Goal: Communication & Community: Answer question/provide support

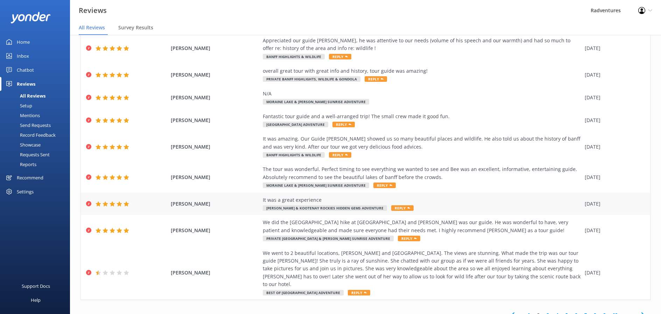
scroll to position [68, 0]
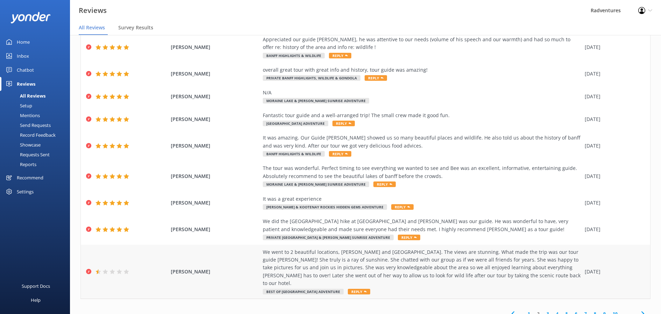
click at [278, 262] on div "We went to 2 beautiful locations, [PERSON_NAME] and [GEOGRAPHIC_DATA]. The view…" at bounding box center [422, 268] width 319 height 39
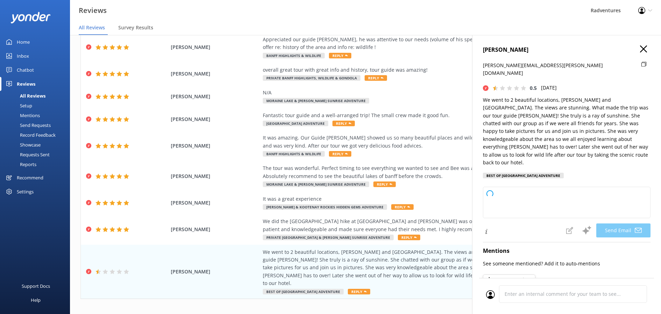
click at [642, 65] on icon at bounding box center [644, 64] width 5 height 5
type textarea "Hi [PERSON_NAME], Thank you so much for your kind words about your experience a…"
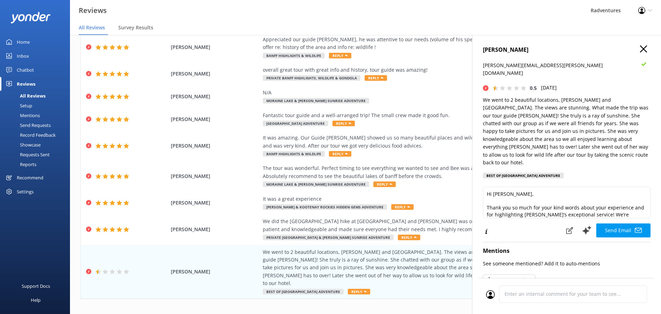
click at [640, 51] on icon "button" at bounding box center [643, 49] width 7 height 7
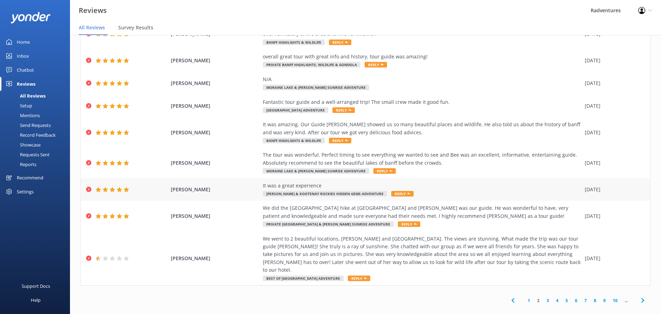
scroll to position [14, 0]
click at [524, 297] on link "1" at bounding box center [528, 300] width 9 height 7
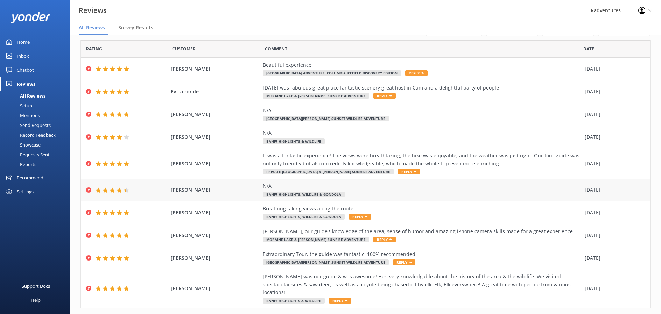
scroll to position [29, 0]
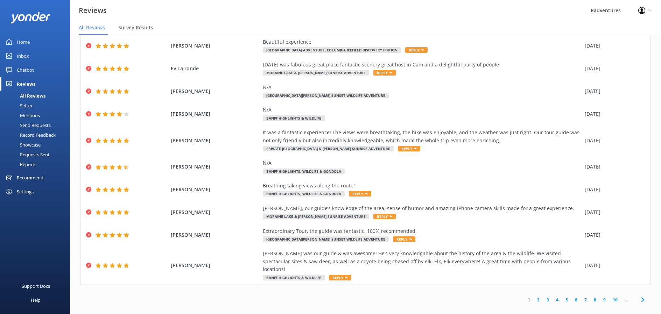
click at [546, 297] on link "3" at bounding box center [547, 300] width 9 height 7
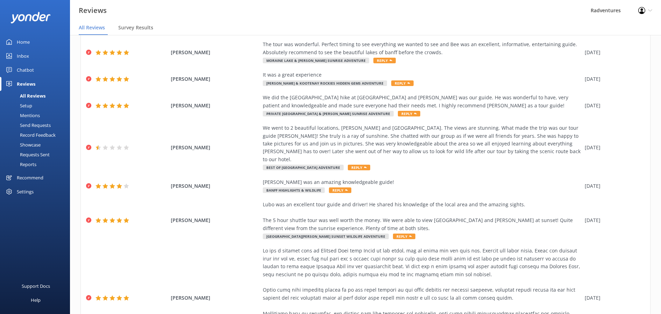
scroll to position [170, 0]
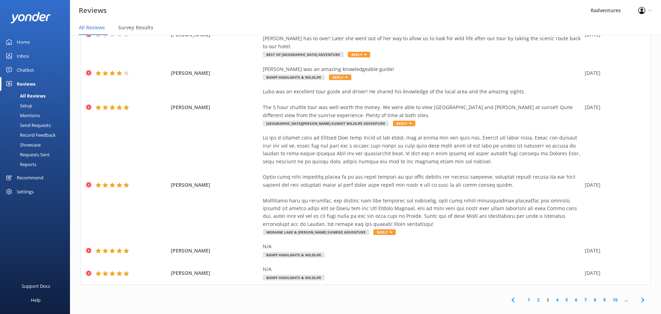
click at [536, 297] on link "2" at bounding box center [538, 300] width 9 height 7
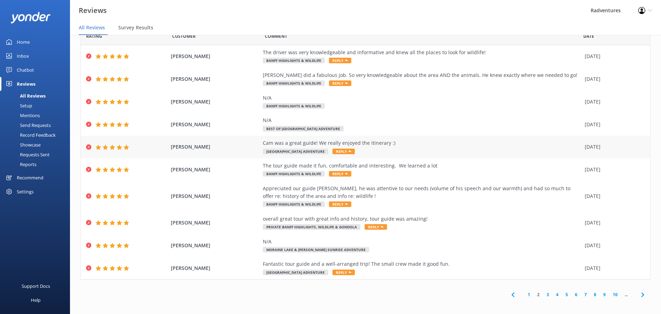
scroll to position [21, 0]
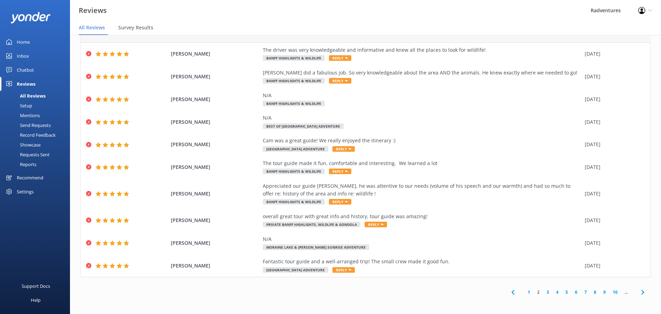
click at [553, 291] on link "4" at bounding box center [557, 292] width 9 height 7
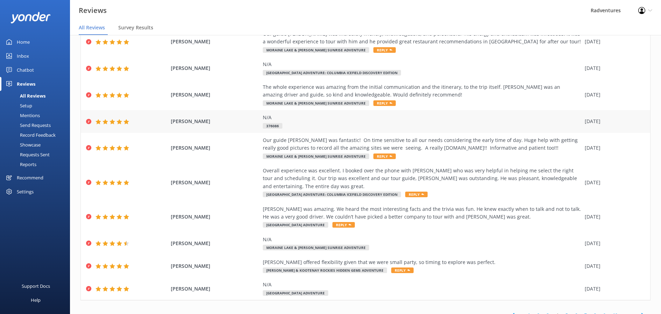
scroll to position [60, 0]
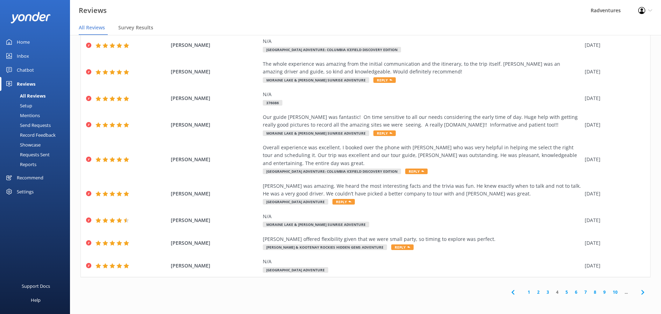
click at [563, 293] on link "5" at bounding box center [566, 292] width 9 height 7
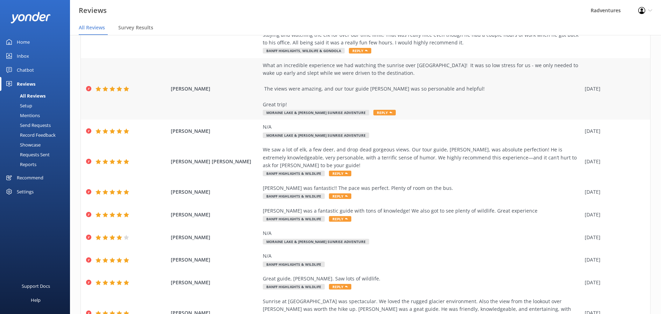
scroll to position [123, 0]
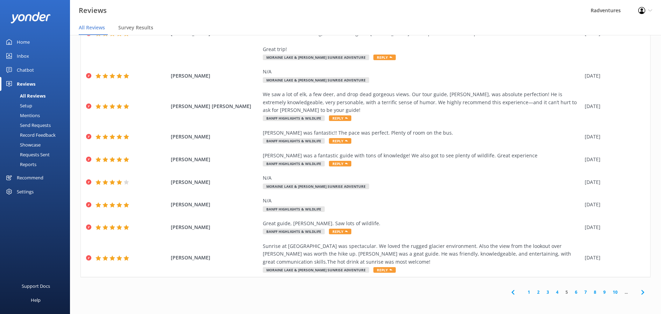
click at [572, 293] on link "6" at bounding box center [576, 292] width 9 height 7
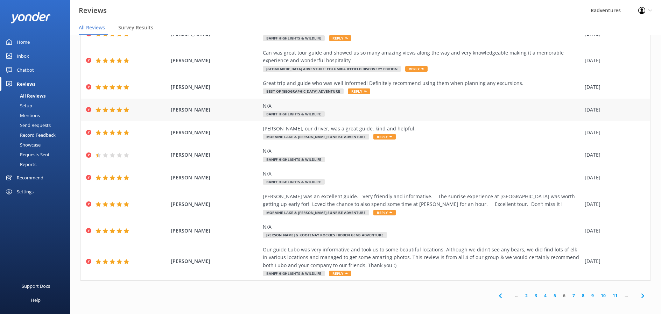
scroll to position [44, 0]
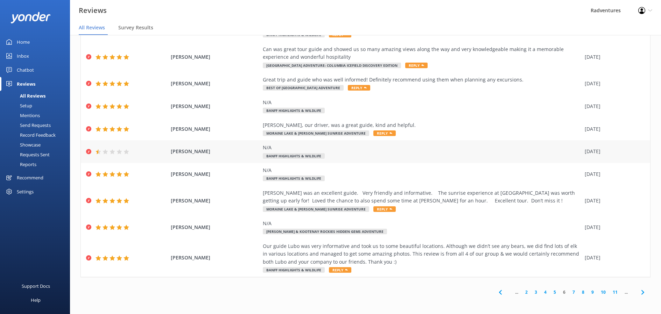
click at [318, 157] on span "Banff Highlights & Wildlife" at bounding box center [294, 156] width 62 height 6
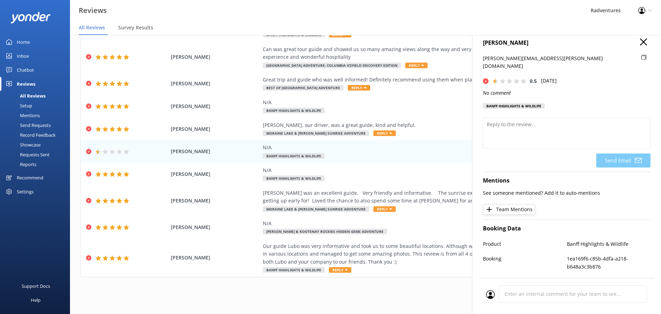
scroll to position [0, 0]
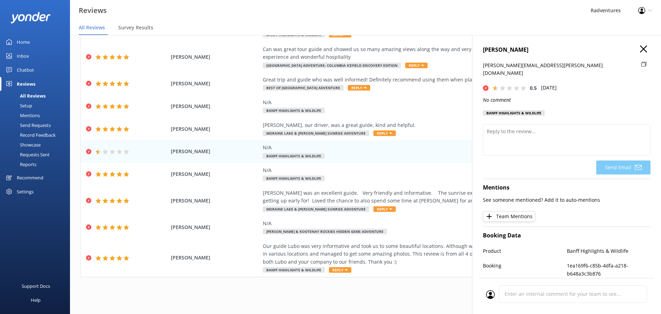
click at [640, 49] on icon "button" at bounding box center [643, 49] width 7 height 7
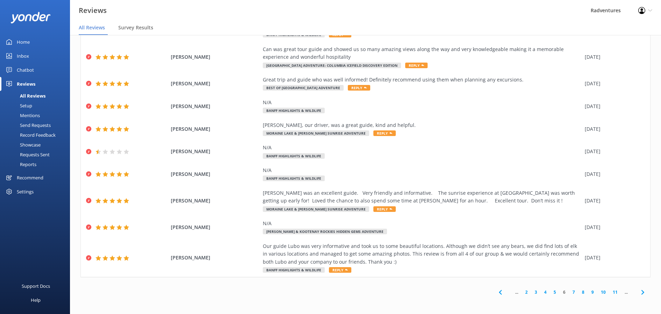
click at [569, 293] on link "7" at bounding box center [573, 292] width 9 height 7
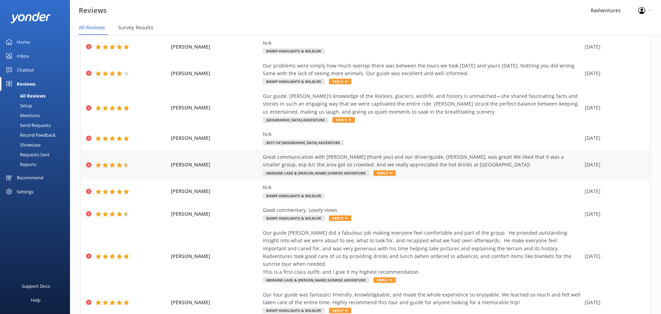
scroll to position [92, 0]
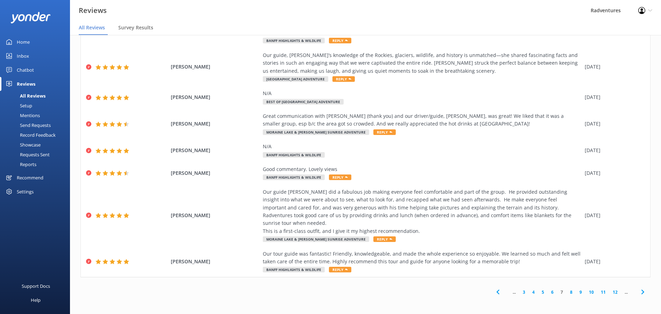
click at [567, 292] on link "8" at bounding box center [571, 292] width 9 height 7
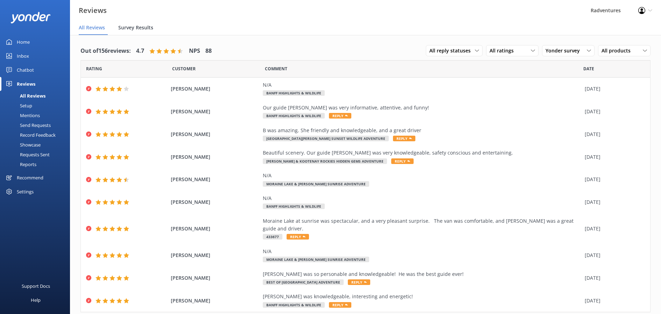
click at [133, 29] on span "Survey Results" at bounding box center [135, 27] width 35 height 7
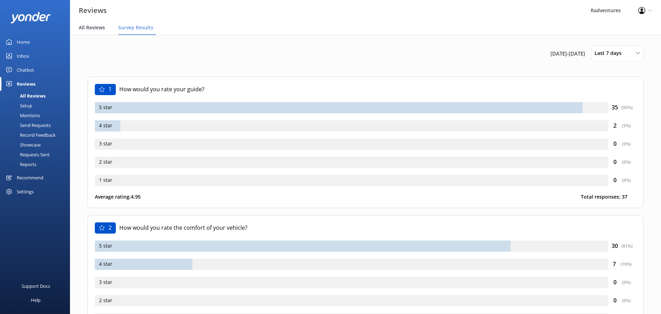
click at [102, 28] on span "All Reviews" at bounding box center [92, 27] width 26 height 7
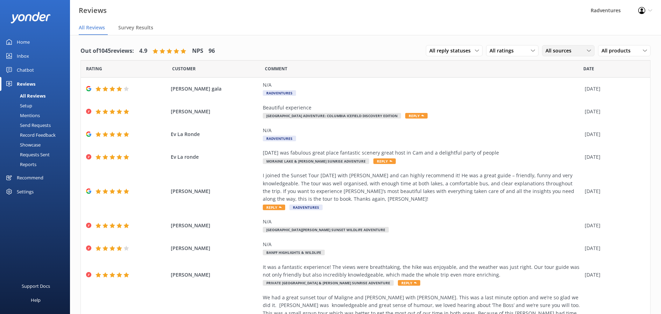
click at [561, 53] on span "All sources" at bounding box center [561, 51] width 30 height 8
click at [559, 82] on div "Yonder survey" at bounding box center [571, 79] width 39 height 7
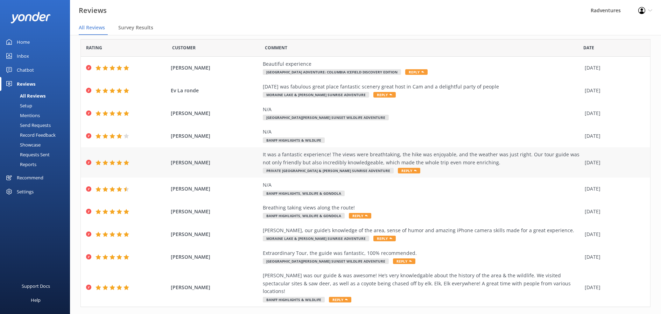
scroll to position [29, 0]
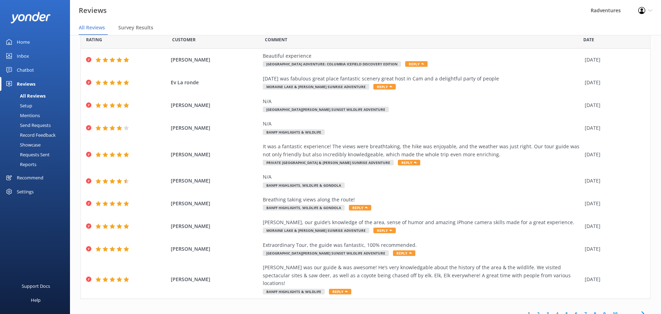
click at [534, 311] on link "2" at bounding box center [538, 314] width 9 height 7
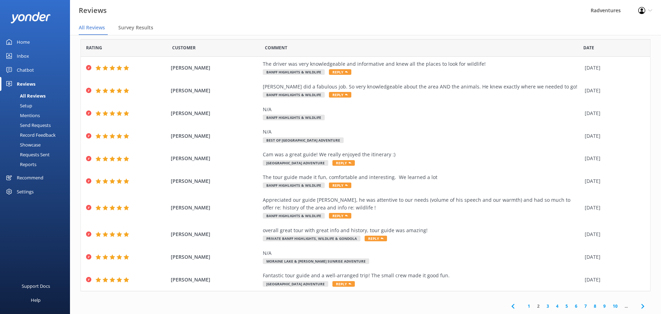
click at [543, 306] on link "3" at bounding box center [547, 306] width 9 height 7
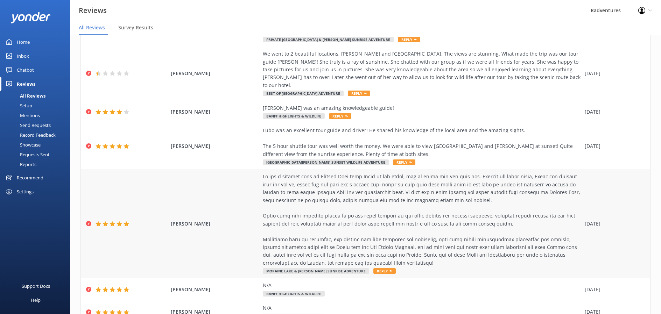
scroll to position [170, 0]
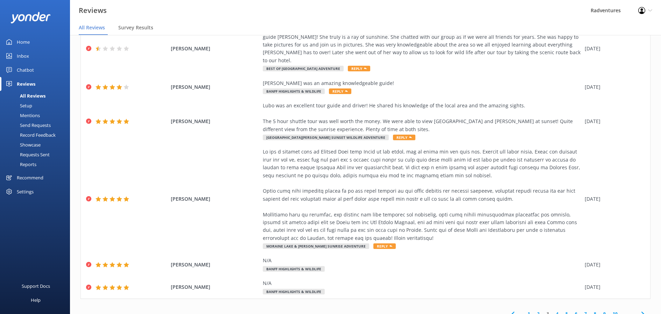
click at [553, 311] on link "4" at bounding box center [557, 314] width 9 height 7
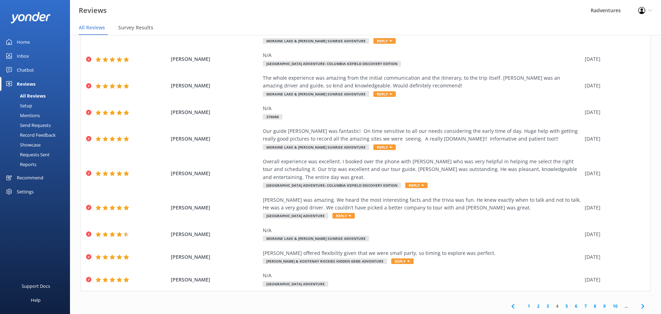
click at [562, 309] on link "5" at bounding box center [566, 306] width 9 height 7
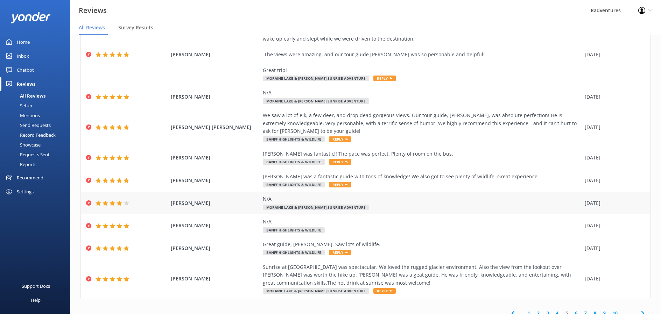
scroll to position [123, 0]
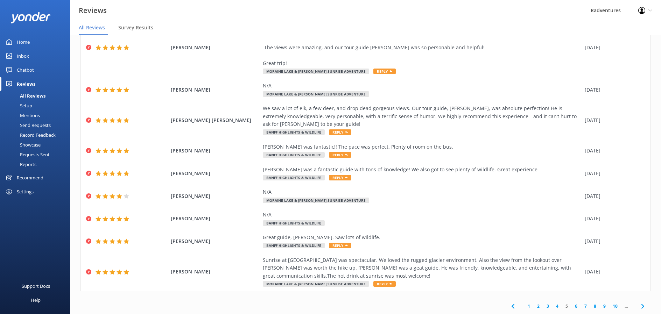
click at [572, 306] on link "6" at bounding box center [576, 306] width 9 height 7
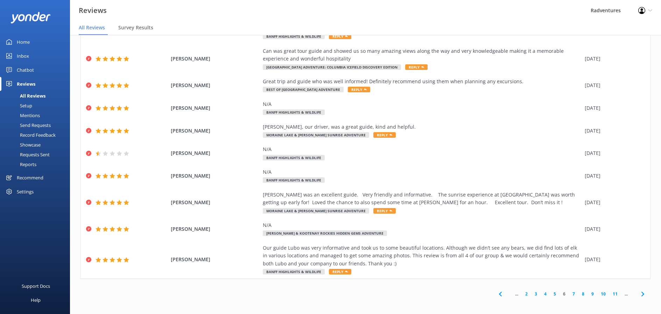
scroll to position [14, 0]
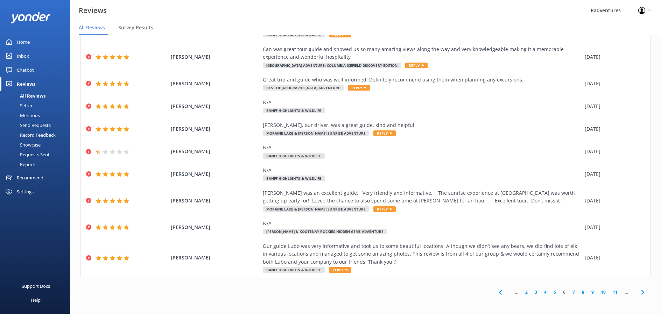
click at [569, 291] on link "7" at bounding box center [573, 292] width 9 height 7
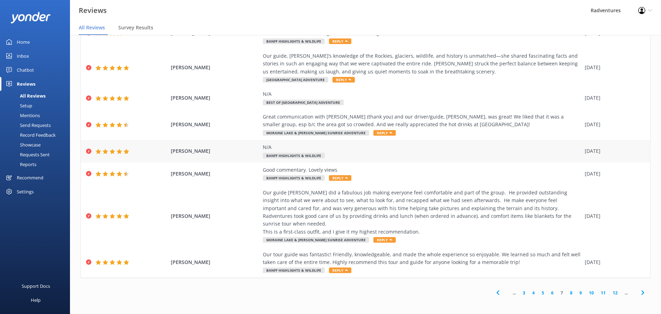
scroll to position [92, 0]
click at [567, 292] on link "8" at bounding box center [571, 292] width 9 height 7
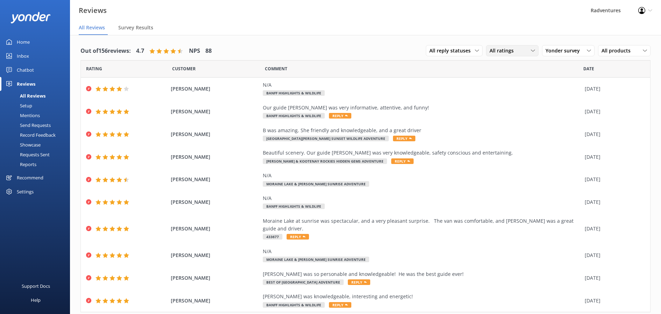
click at [505, 51] on span "All ratings" at bounding box center [504, 51] width 28 height 8
click at [512, 108] on div "Detractors" at bounding box center [512, 107] width 32 height 7
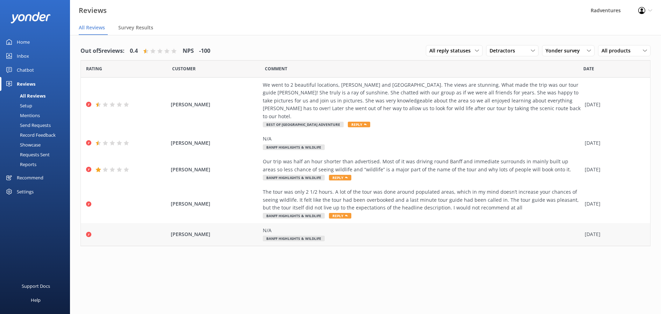
click at [401, 227] on div "N/A" at bounding box center [422, 231] width 319 height 8
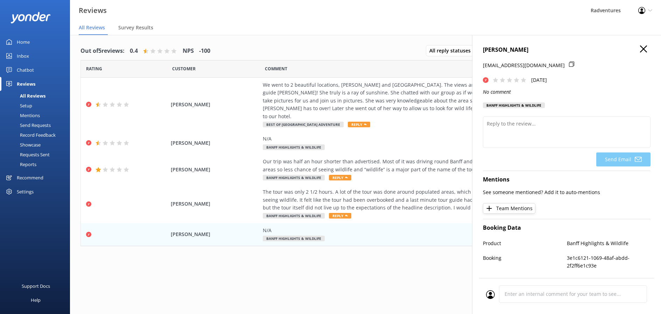
click at [640, 50] on use "button" at bounding box center [643, 49] width 7 height 7
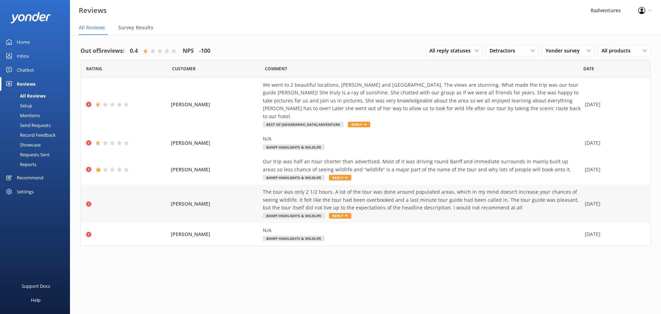
click at [466, 198] on div "The tour was only 2 1/2 hours. A lot of the tour was done around populated area…" at bounding box center [422, 199] width 319 height 23
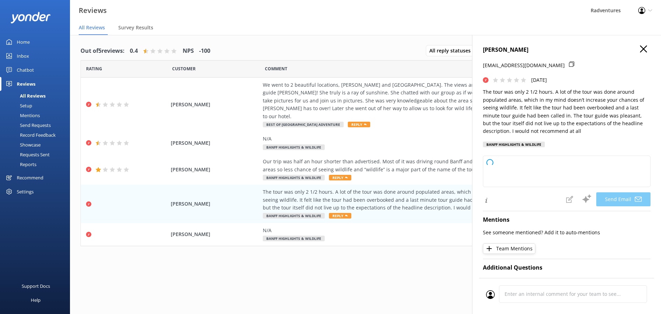
type textarea "Hi [PERSON_NAME], Thank you for sharing your feedback. We're sorry to hear that…"
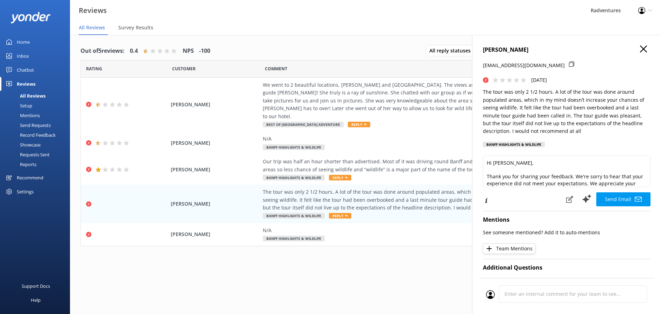
click at [640, 53] on button "button" at bounding box center [643, 50] width 7 height 8
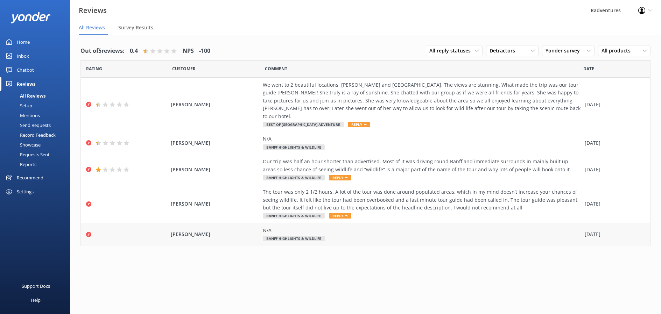
click at [361, 231] on div "N/A Banff Highlights & Wildlife" at bounding box center [422, 235] width 319 height 16
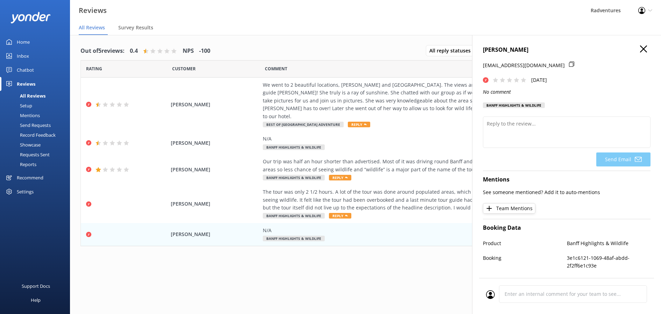
click at [640, 49] on use "button" at bounding box center [643, 49] width 7 height 7
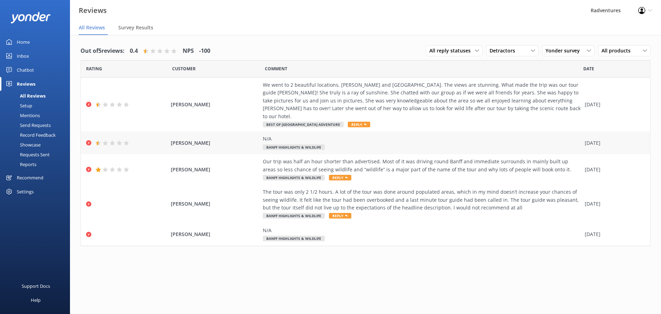
click at [349, 137] on div "N/A Banff Highlights & Wildlife" at bounding box center [422, 143] width 319 height 16
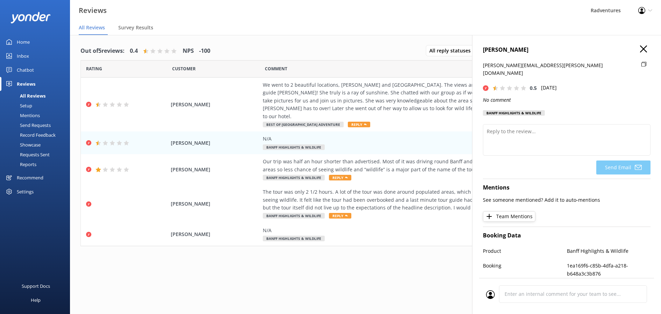
click at [642, 65] on use at bounding box center [644, 64] width 5 height 5
click at [241, 237] on div "[PERSON_NAME] N/A Banff Highlights & Wildlife [DATE]" at bounding box center [366, 234] width 570 height 23
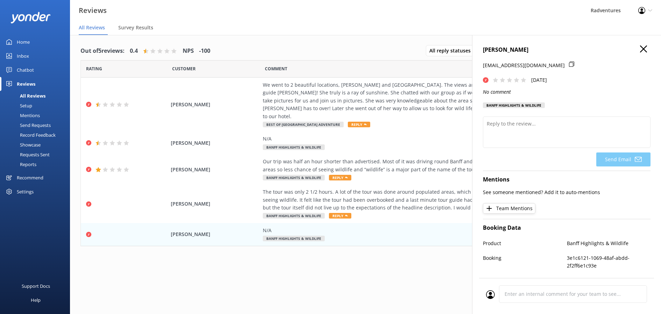
click at [569, 64] on icon at bounding box center [571, 64] width 5 height 5
click at [642, 51] on h4 "[PERSON_NAME]" at bounding box center [567, 50] width 168 height 9
click at [640, 51] on icon "button" at bounding box center [643, 49] width 7 height 7
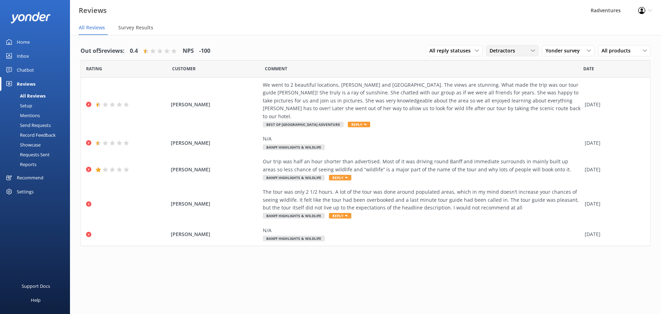
click at [526, 52] on div "Detractors" at bounding box center [512, 51] width 49 height 8
click at [523, 92] on div "Passives" at bounding box center [509, 93] width 27 height 7
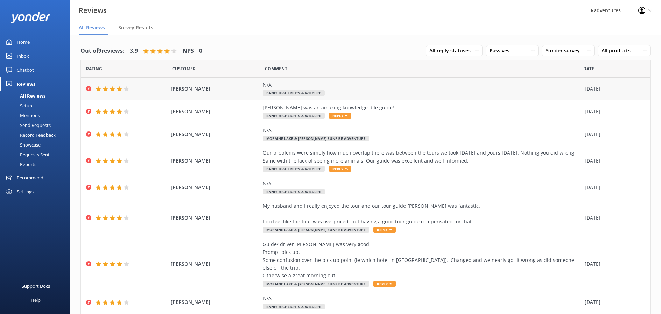
click at [411, 93] on div "N/A Banff Highlights & Wildlife" at bounding box center [422, 89] width 319 height 16
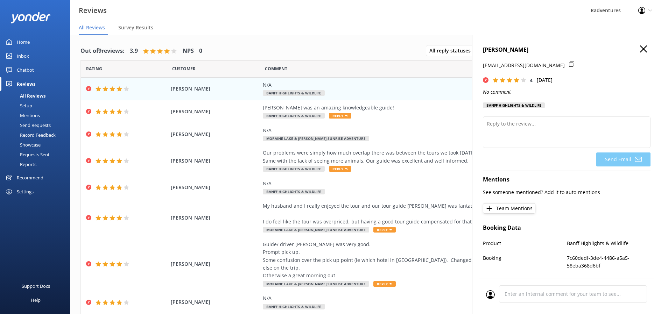
click at [640, 52] on icon "button" at bounding box center [643, 49] width 7 height 7
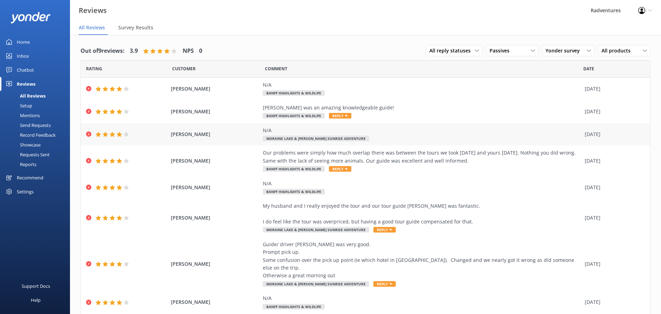
click at [396, 135] on div "N/A Moraine Lake & [PERSON_NAME] Sunrise Adventure" at bounding box center [422, 135] width 319 height 16
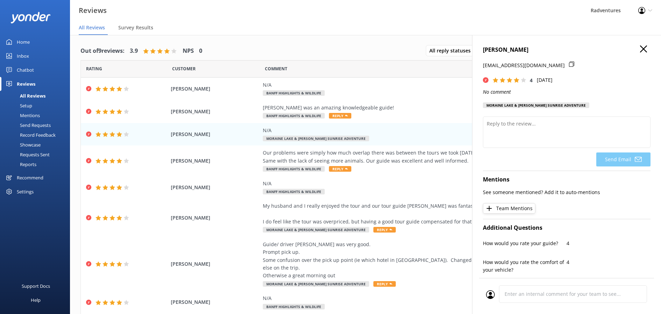
click at [640, 49] on icon "button" at bounding box center [643, 49] width 7 height 7
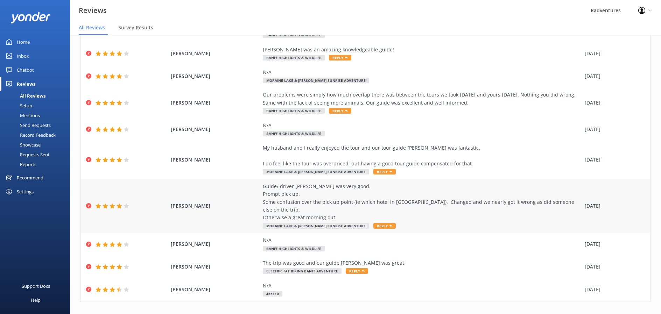
scroll to position [14, 0]
click at [330, 282] on div "N/A" at bounding box center [422, 286] width 319 height 8
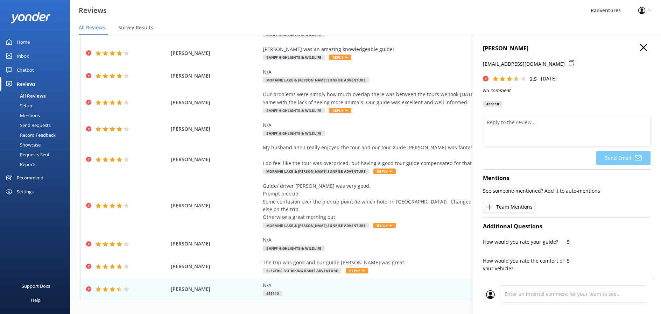
scroll to position [0, 0]
click at [640, 48] on use "button" at bounding box center [643, 49] width 7 height 7
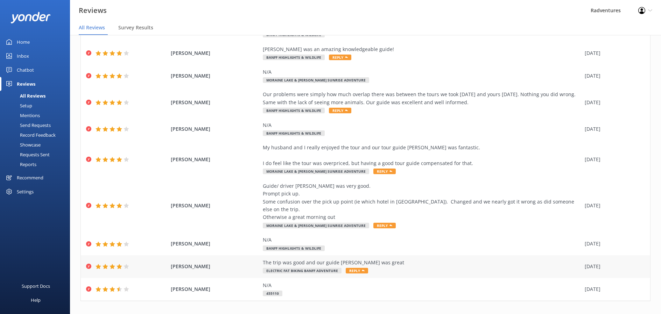
click at [295, 268] on span "Electric Fat Biking Banff Adventure" at bounding box center [302, 271] width 79 height 6
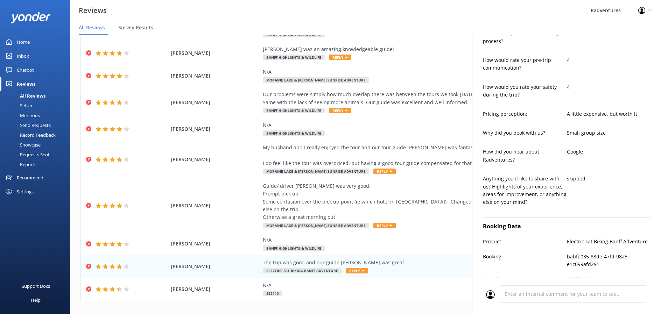
type textarea "Thank you for your feedback, Nawaf! We're glad you enjoyed the trip and had a g…"
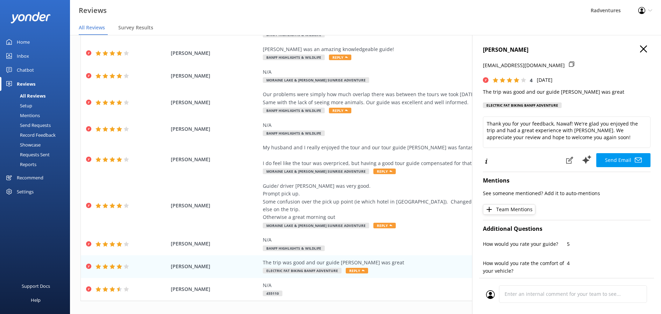
click at [640, 51] on use "button" at bounding box center [643, 49] width 7 height 7
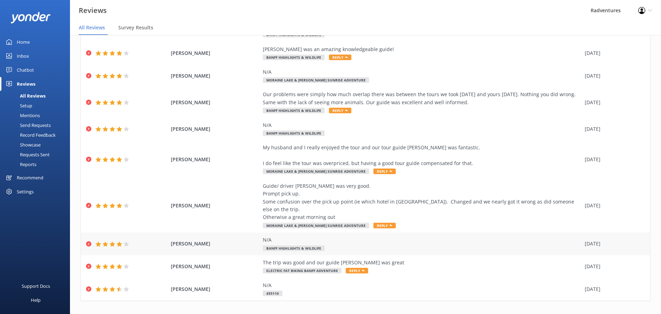
click at [314, 236] on div "N/A" at bounding box center [422, 240] width 319 height 8
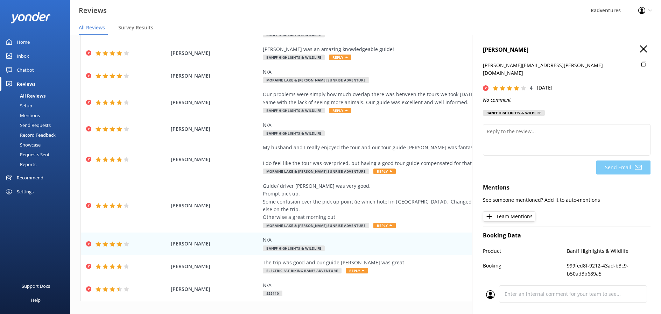
click at [640, 49] on icon "button" at bounding box center [643, 49] width 7 height 7
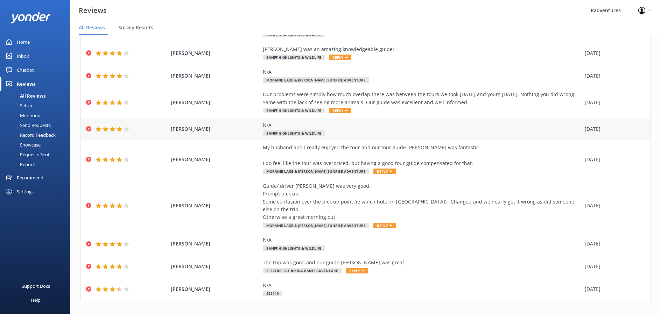
click at [357, 130] on div "N/A Banff Highlights & Wildlife" at bounding box center [422, 129] width 319 height 16
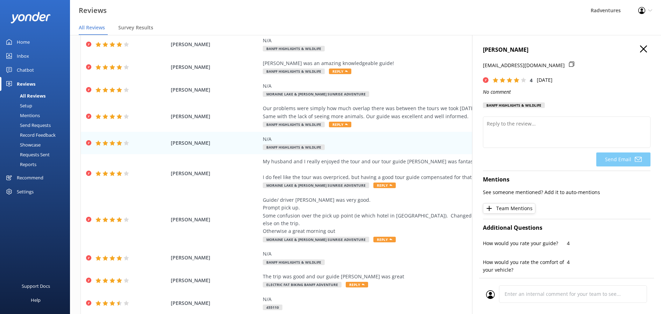
click at [640, 51] on use "button" at bounding box center [643, 49] width 7 height 7
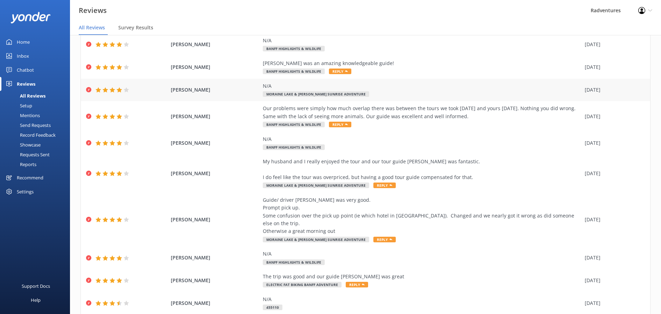
click at [368, 89] on div "N/A" at bounding box center [422, 86] width 319 height 8
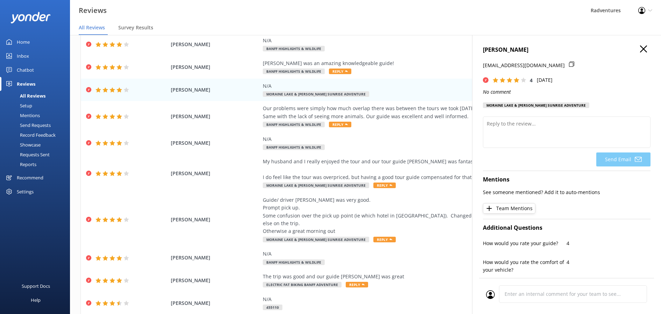
click at [634, 45] on div "[PERSON_NAME] [EMAIL_ADDRESS][DOMAIN_NAME] 4 [DATE] No comment [GEOGRAPHIC_DATA…" at bounding box center [566, 192] width 189 height 314
click at [640, 46] on icon "button" at bounding box center [643, 49] width 7 height 7
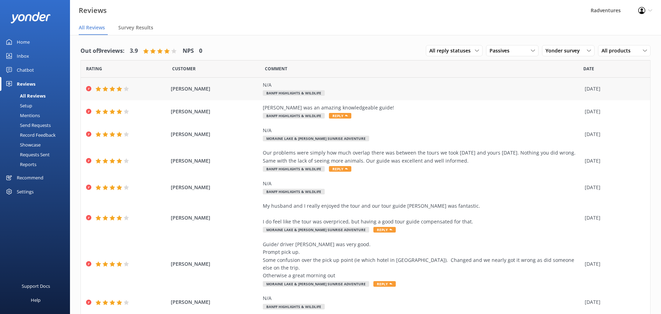
click at [357, 91] on div "N/A Banff Highlights & Wildlife" at bounding box center [422, 89] width 319 height 16
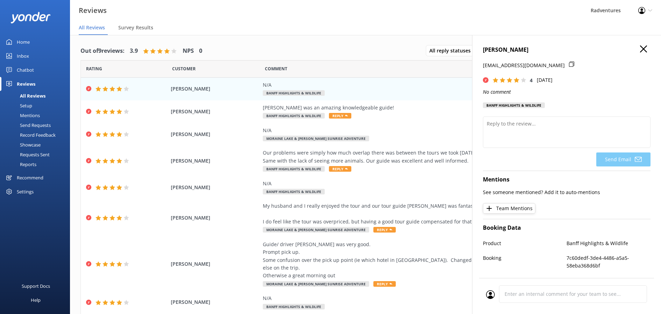
click at [640, 48] on use "button" at bounding box center [643, 49] width 7 height 7
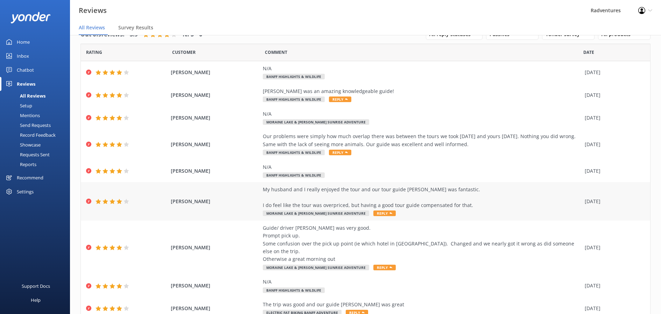
scroll to position [44, 0]
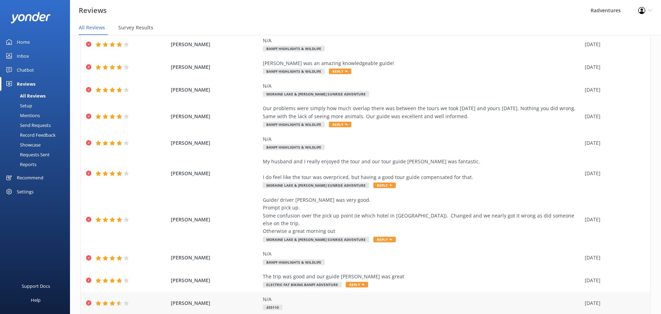
click at [342, 296] on div "N/A" at bounding box center [422, 300] width 319 height 8
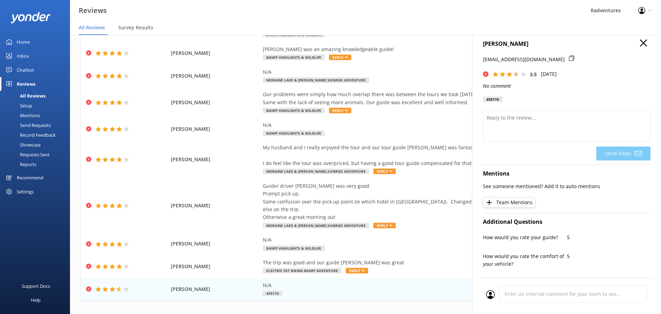
scroll to position [0, 0]
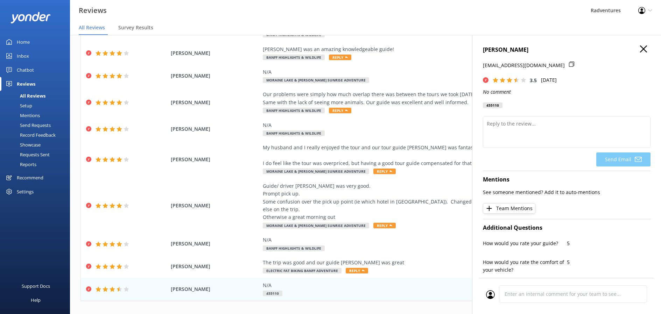
drag, startPoint x: 484, startPoint y: 50, endPoint x: 561, endPoint y: 50, distance: 76.7
click at [561, 50] on h4 "[PERSON_NAME]" at bounding box center [567, 50] width 168 height 9
copy h4 "[PERSON_NAME]"
drag, startPoint x: 569, startPoint y: 49, endPoint x: 484, endPoint y: 51, distance: 85.8
click at [484, 51] on h4 "[PERSON_NAME]" at bounding box center [567, 50] width 168 height 9
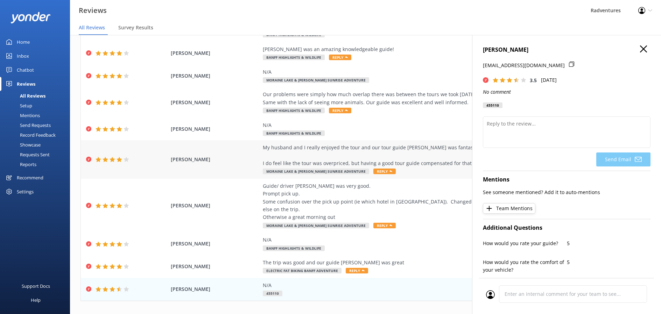
copy h4 "[PERSON_NAME]"
click at [569, 65] on icon at bounding box center [571, 64] width 5 height 5
click at [352, 241] on div "N/A Banff Highlights & Wildlife" at bounding box center [422, 244] width 319 height 16
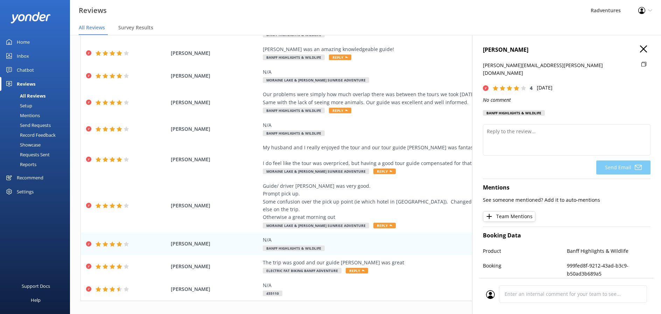
drag, startPoint x: 521, startPoint y: 50, endPoint x: 482, endPoint y: 50, distance: 38.9
click at [482, 50] on div "Sabrina Stolle [EMAIL_ADDRESS][PERSON_NAME][DOMAIN_NAME] 4 [DATE] No comment Ba…" at bounding box center [566, 192] width 189 height 314
copy h4 "[PERSON_NAME]"
click at [642, 65] on icon at bounding box center [644, 64] width 5 height 5
